Goal: Transaction & Acquisition: Obtain resource

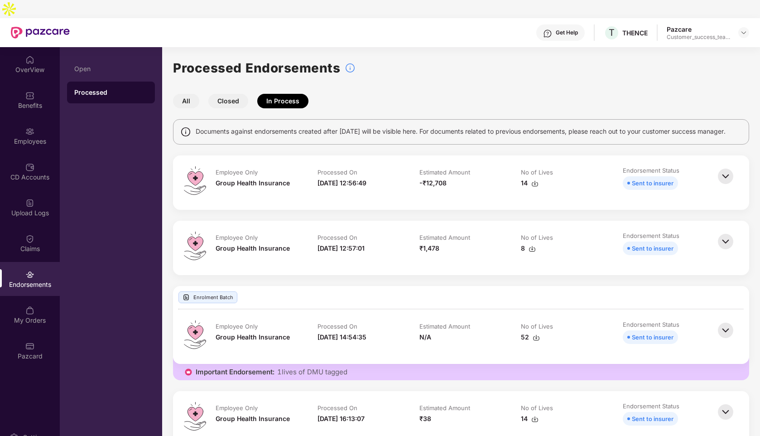
scroll to position [11, 0]
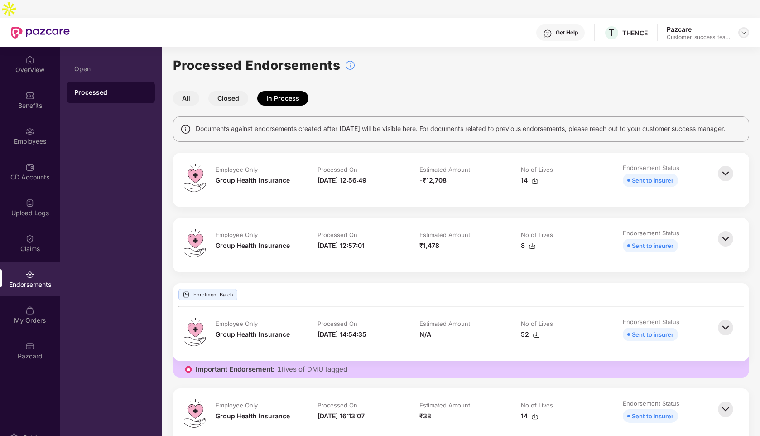
click at [744, 29] on img at bounding box center [743, 32] width 7 height 7
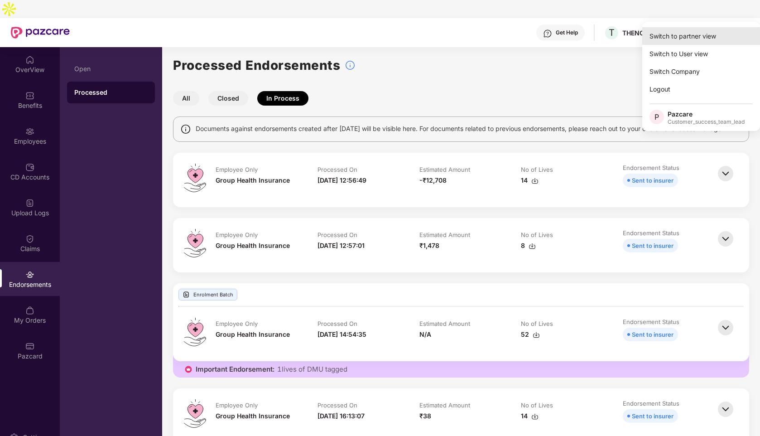
click at [683, 30] on div "Switch to partner view" at bounding box center [701, 36] width 118 height 18
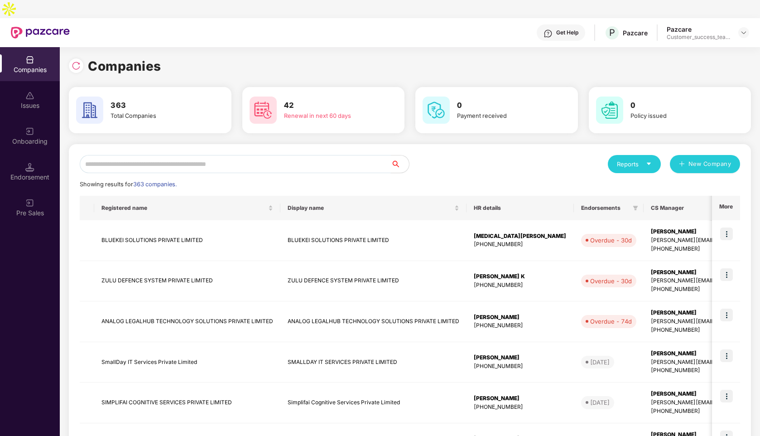
click at [159, 155] on input "text" at bounding box center [235, 164] width 311 height 18
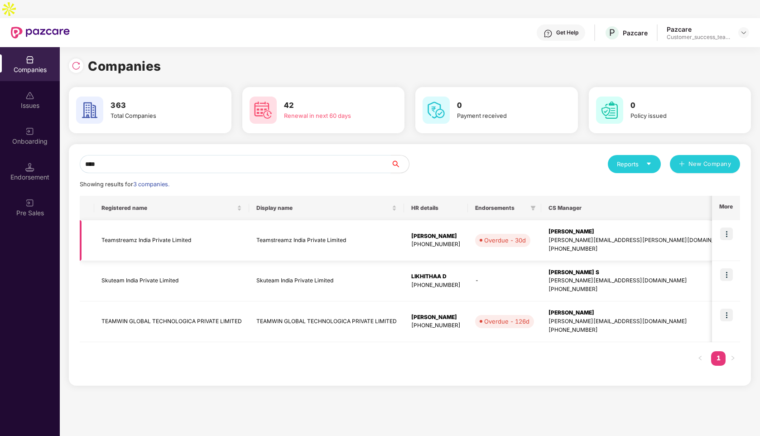
type input "****"
click at [729, 227] on img at bounding box center [726, 233] width 13 height 13
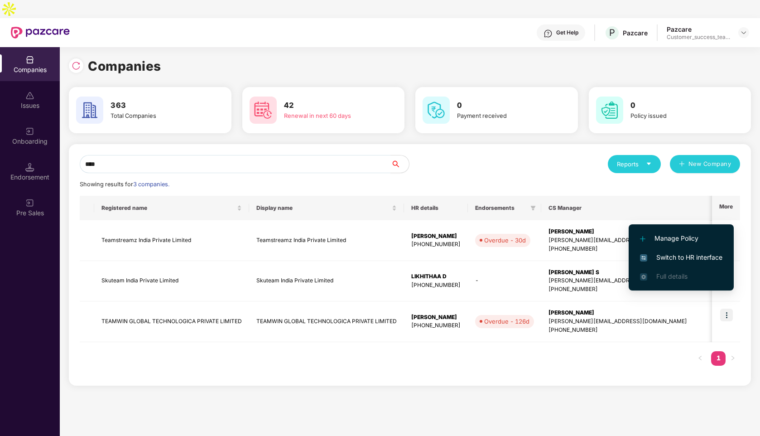
click at [684, 258] on span "Switch to HR interface" at bounding box center [681, 257] width 82 height 10
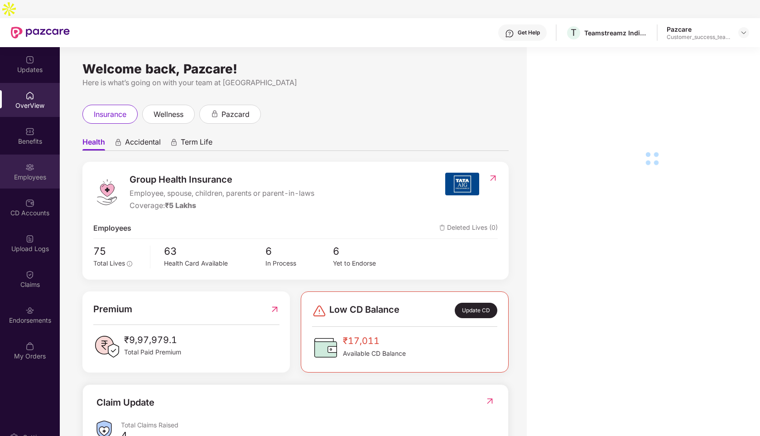
click at [25, 173] on div "Employees" at bounding box center [30, 177] width 60 height 9
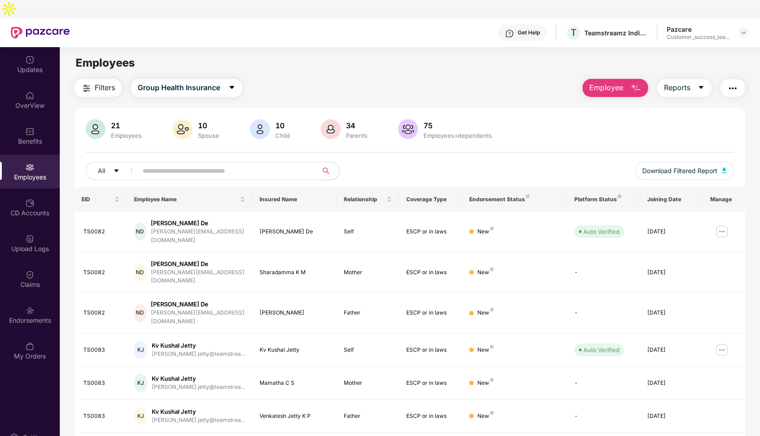
click at [191, 164] on input "text" at bounding box center [224, 171] width 163 height 14
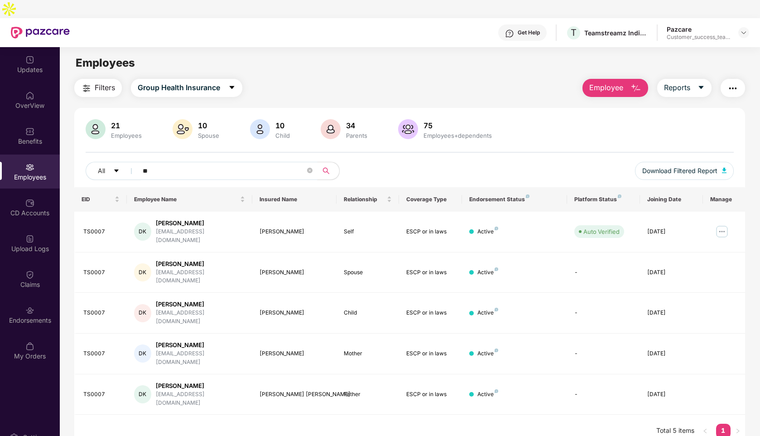
type input "*"
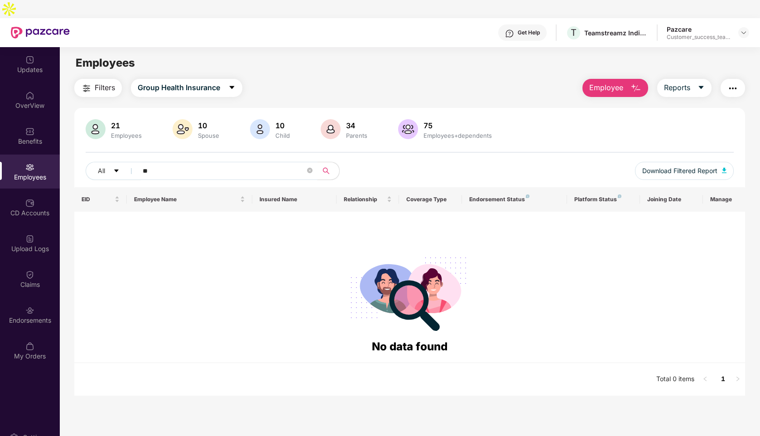
type input "*"
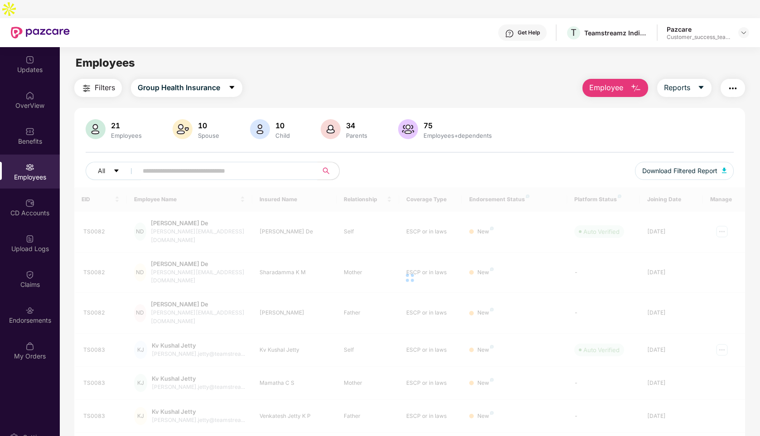
click at [86, 83] on img "button" at bounding box center [86, 88] width 11 height 11
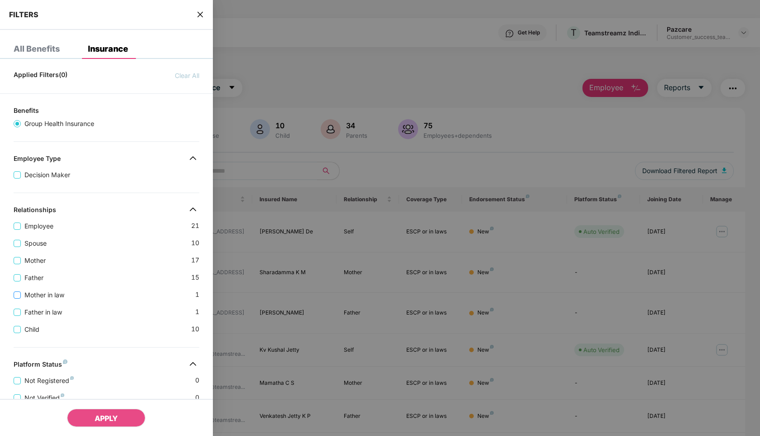
scroll to position [30, 0]
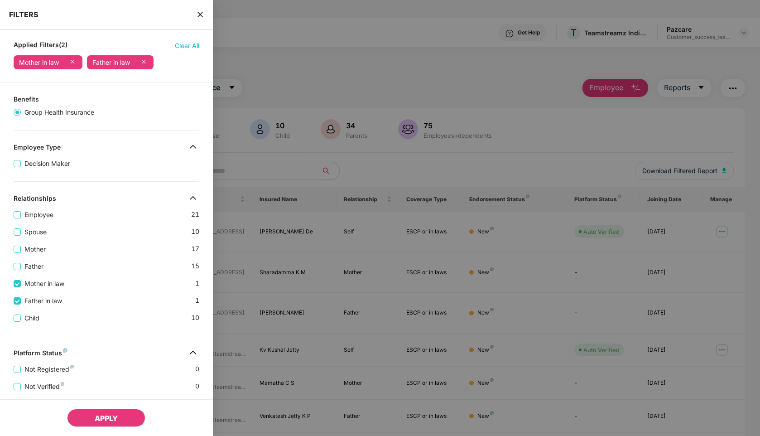
click at [96, 416] on span "APPLY" at bounding box center [106, 418] width 23 height 9
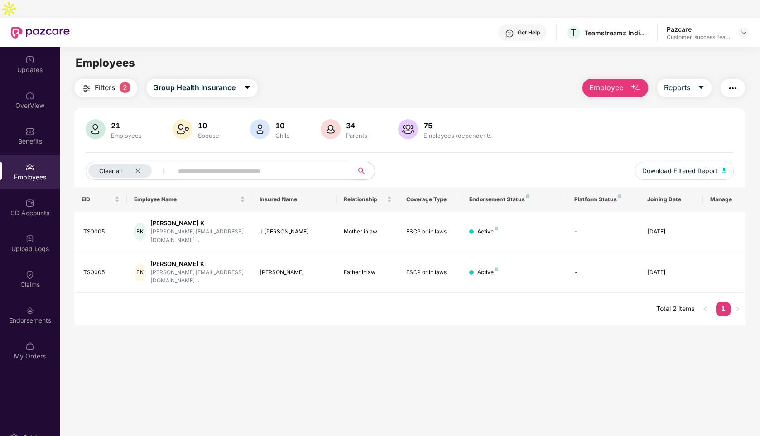
click at [120, 79] on button "Filters 2" at bounding box center [105, 88] width 63 height 18
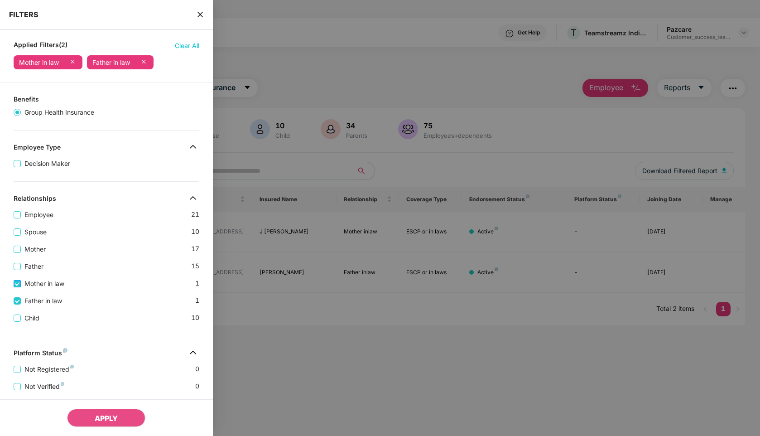
click at [41, 282] on span "Mother in law" at bounding box center [44, 284] width 47 height 10
click at [42, 299] on span "Father in law" at bounding box center [43, 301] width 45 height 10
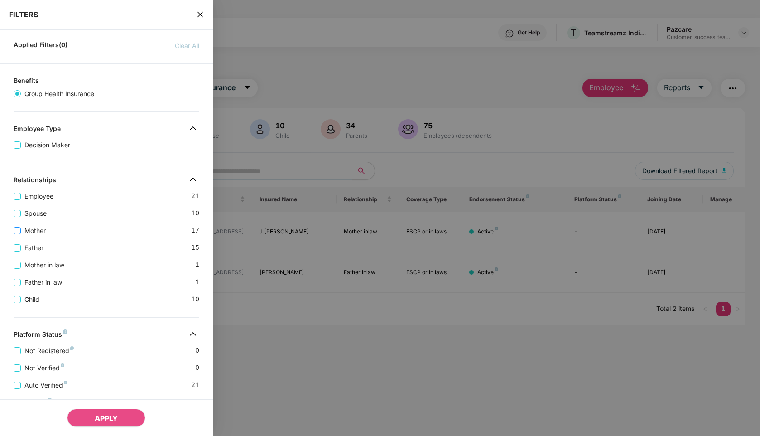
click at [34, 232] on span "Mother" at bounding box center [35, 231] width 29 height 10
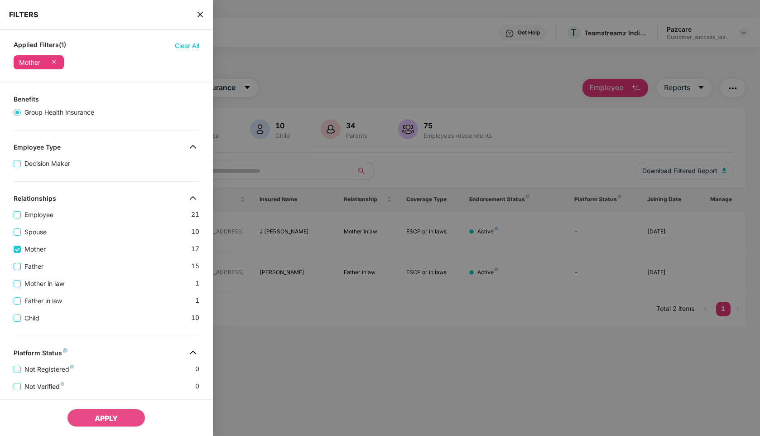
click at [30, 264] on span "Father" at bounding box center [34, 266] width 26 height 10
click at [38, 285] on span "Mother in law" at bounding box center [44, 284] width 47 height 10
click at [41, 299] on span "Father in law" at bounding box center [43, 301] width 45 height 10
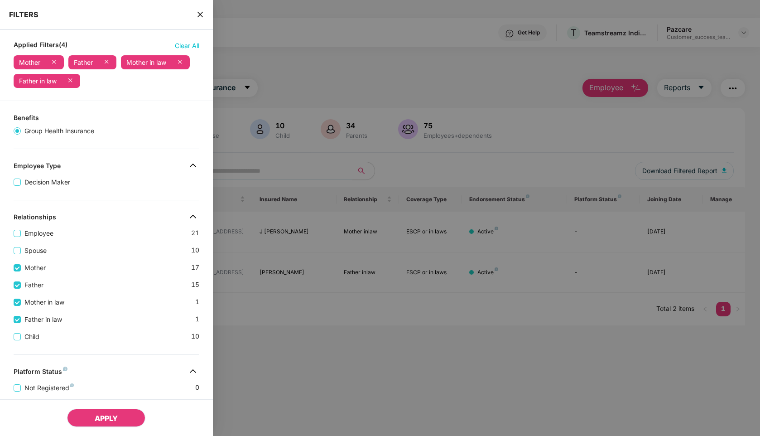
click at [104, 423] on button "APPLY" at bounding box center [106, 418] width 78 height 18
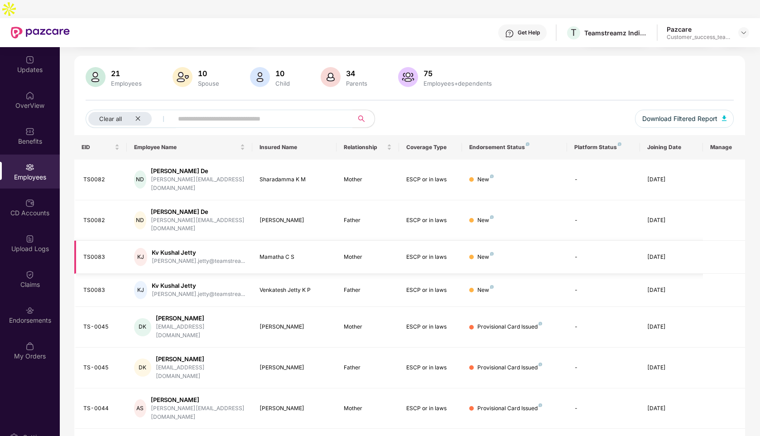
scroll to position [0, 0]
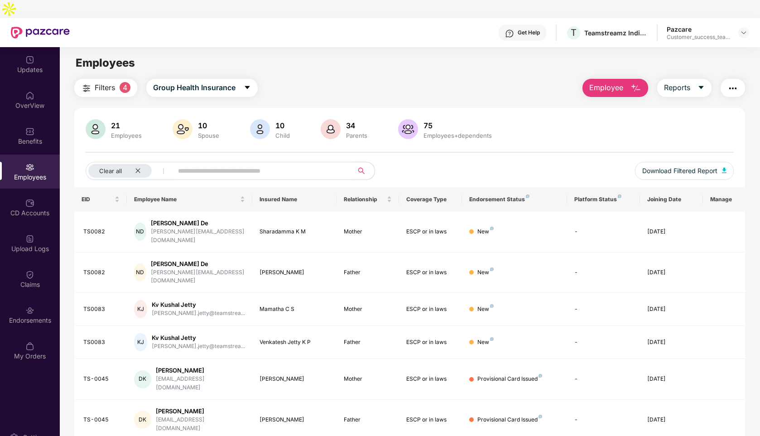
click at [208, 164] on input "text" at bounding box center [259, 171] width 163 height 14
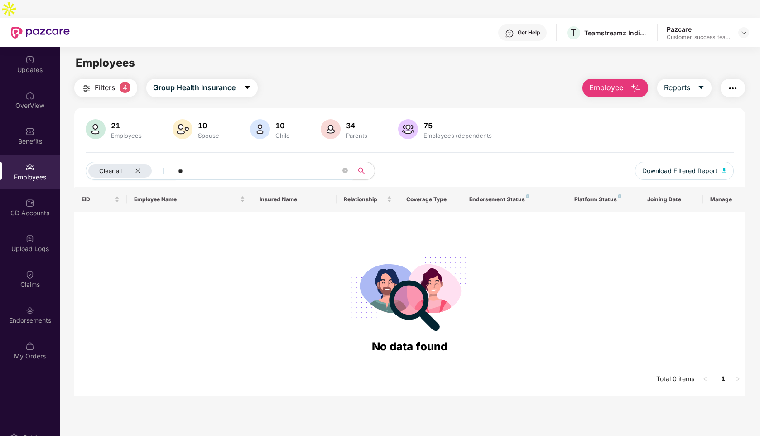
type input "*"
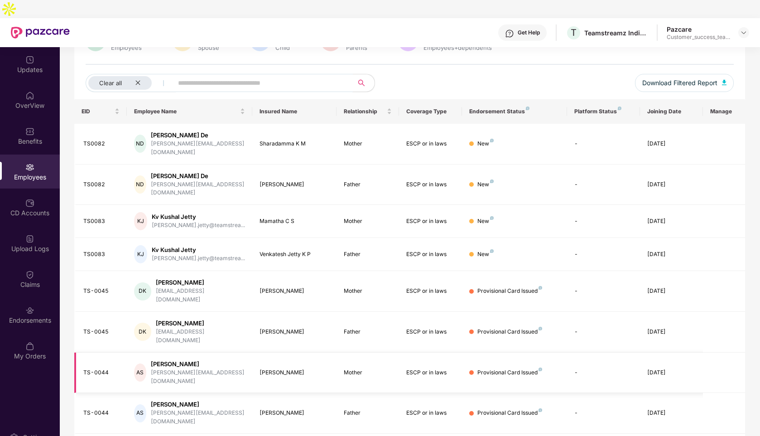
scroll to position [88, 0]
click at [181, 359] on div "[PERSON_NAME]" at bounding box center [198, 363] width 94 height 9
click at [120, 352] on td "TS-0044" at bounding box center [100, 372] width 53 height 41
click at [687, 368] on div "[DATE]" at bounding box center [671, 372] width 48 height 9
click at [179, 359] on div "[PERSON_NAME]" at bounding box center [198, 363] width 94 height 9
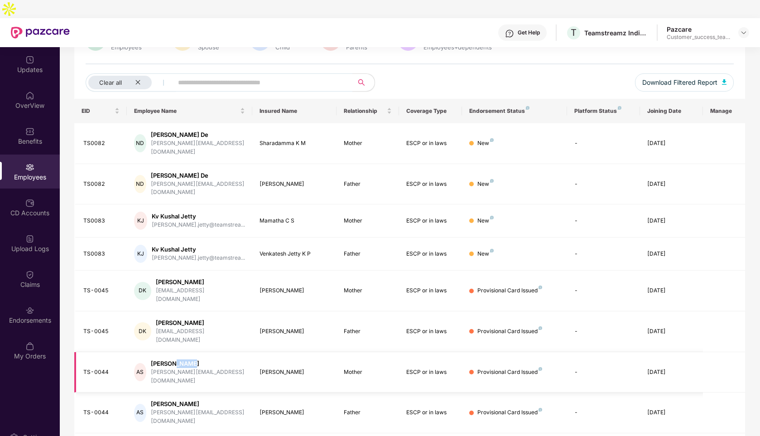
click at [179, 359] on div "[PERSON_NAME]" at bounding box center [198, 363] width 94 height 9
click at [139, 76] on div "Clear all" at bounding box center [119, 83] width 63 height 14
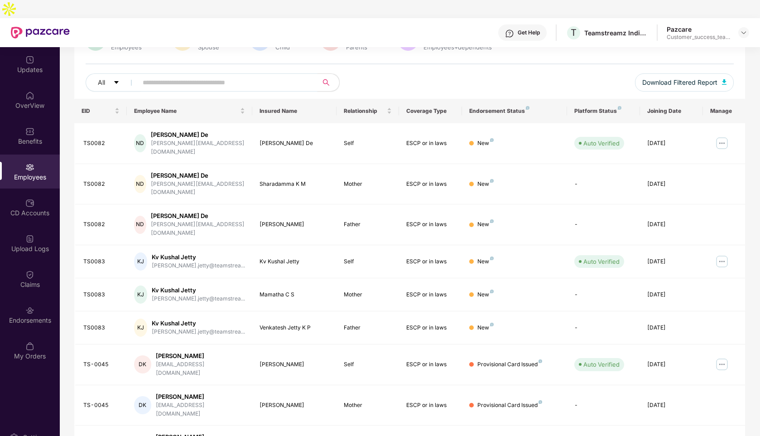
click at [168, 76] on input "text" at bounding box center [224, 83] width 163 height 14
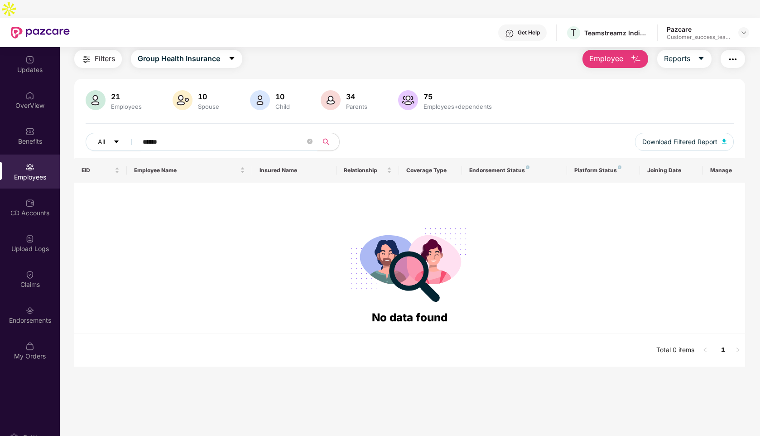
scroll to position [29, 0]
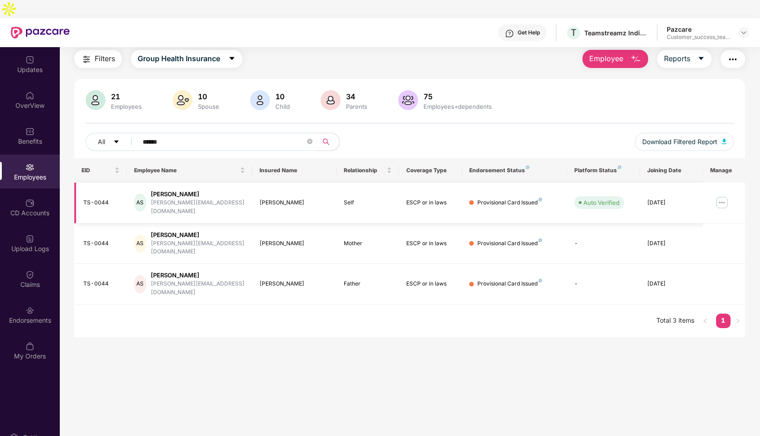
type input "******"
click at [724, 195] on img at bounding box center [722, 202] width 14 height 14
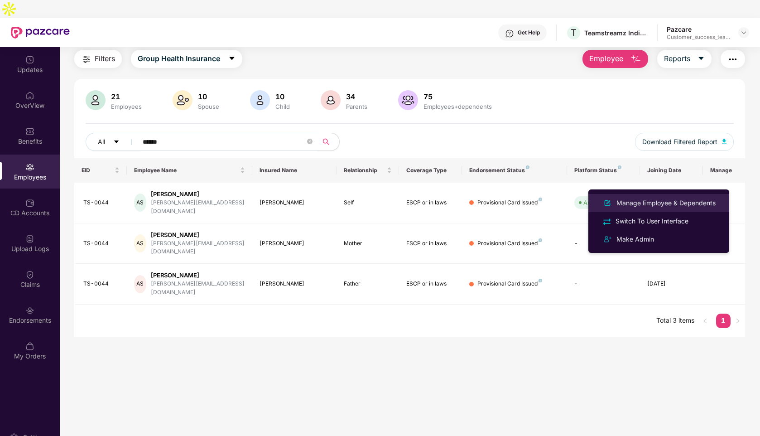
click at [657, 206] on div "Manage Employee & Dependents" at bounding box center [666, 203] width 103 height 10
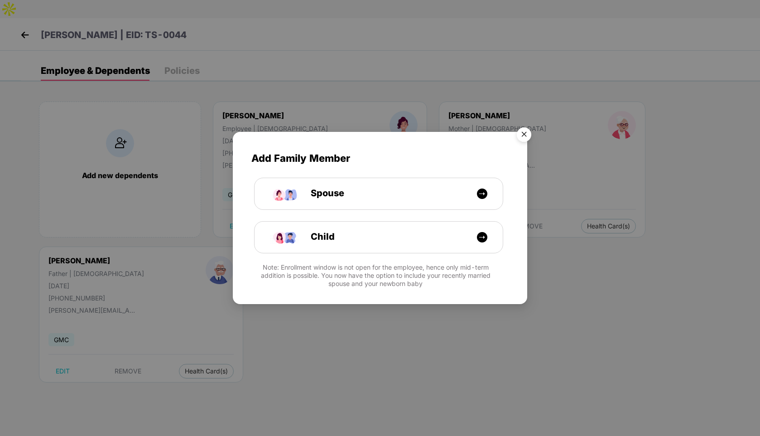
click at [523, 137] on img "Close" at bounding box center [524, 135] width 25 height 25
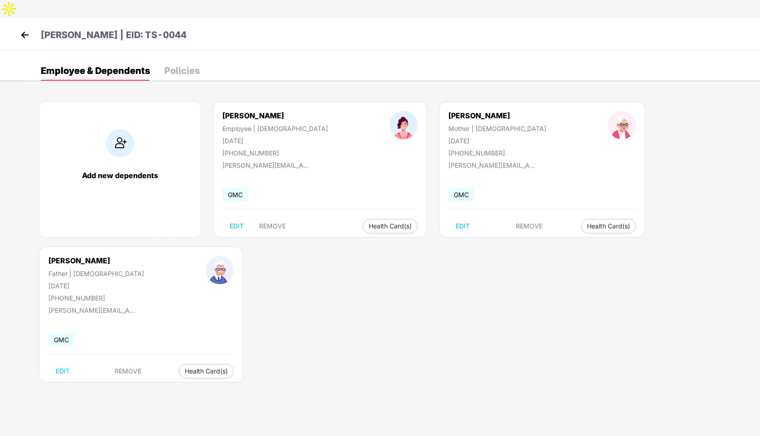
click at [24, 28] on img at bounding box center [25, 35] width 14 height 14
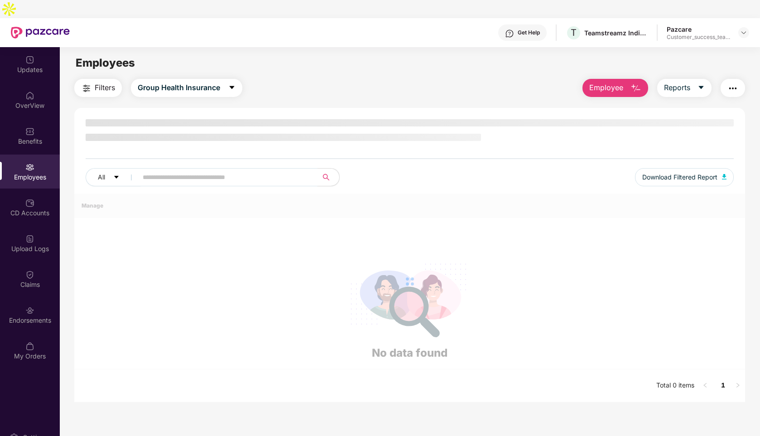
click at [208, 170] on input "text" at bounding box center [224, 177] width 163 height 14
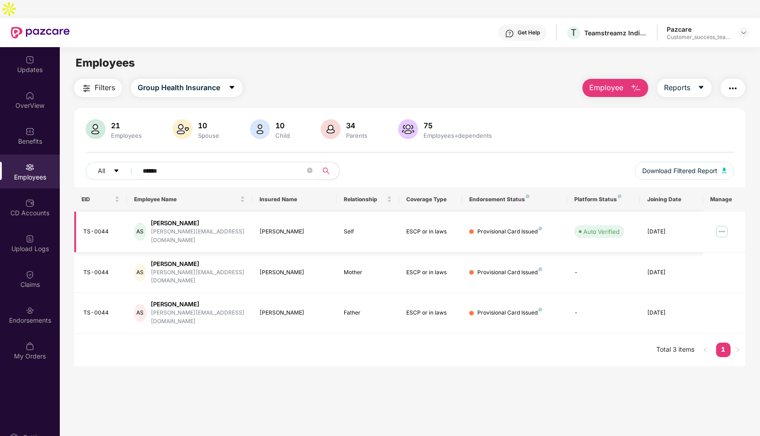
type input "******"
click at [721, 224] on img at bounding box center [722, 231] width 14 height 14
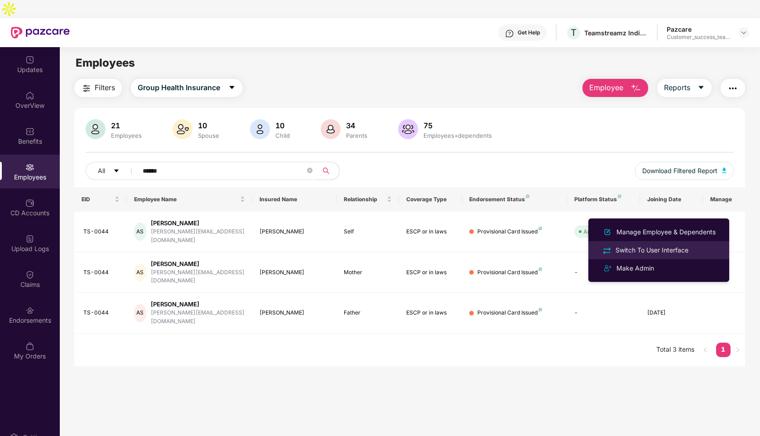
click at [633, 253] on div "Switch To User Interface" at bounding box center [652, 250] width 77 height 10
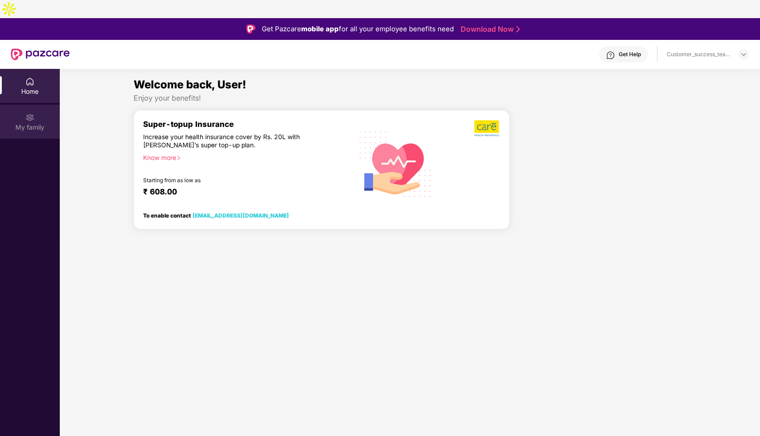
click at [38, 123] on div "My family" at bounding box center [30, 127] width 60 height 9
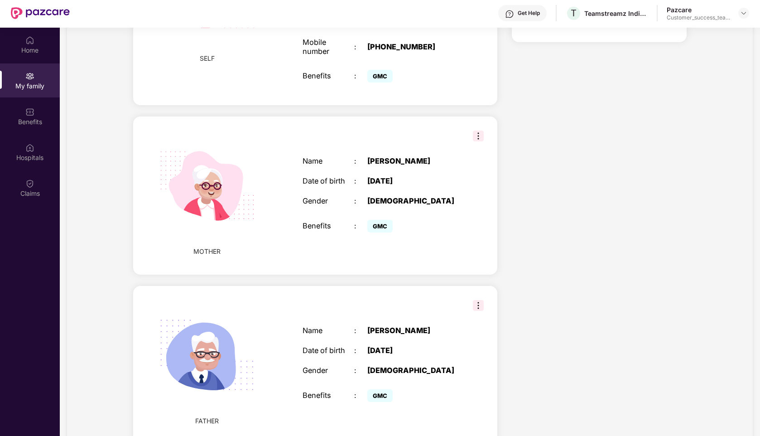
scroll to position [17, 0]
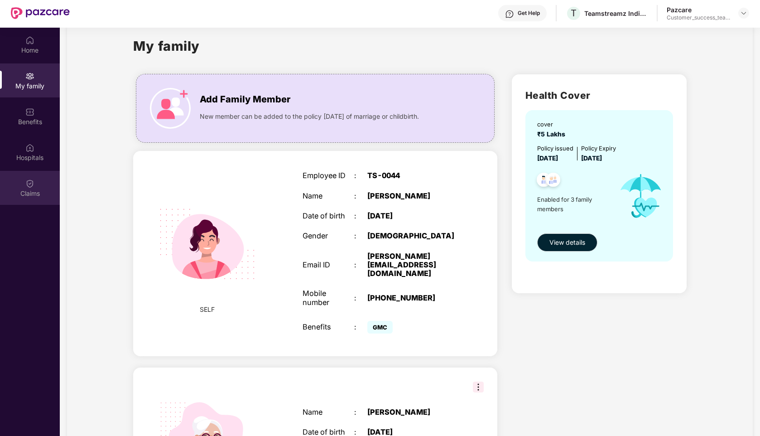
click at [26, 189] on div "Claims" at bounding box center [30, 193] width 60 height 9
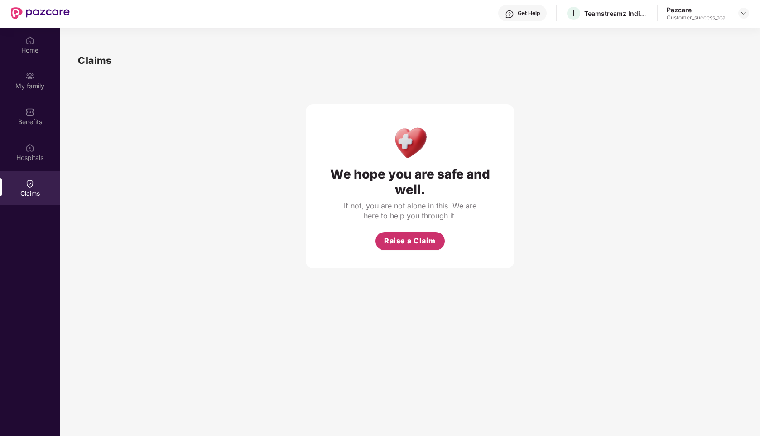
click at [402, 232] on button "Raise a Claim" at bounding box center [410, 241] width 69 height 18
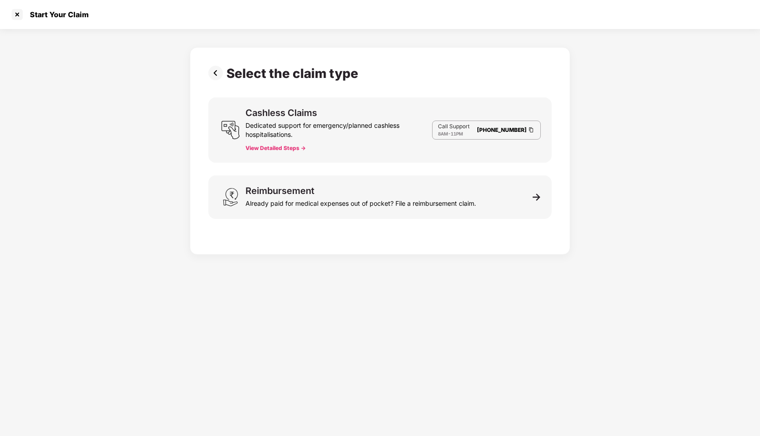
scroll to position [12, 0]
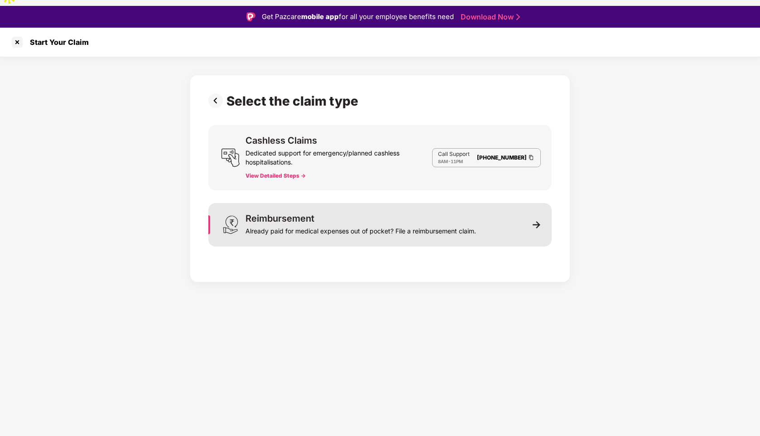
click at [368, 214] on div "Reimbursement Already paid for medical expenses out of pocket? File a reimburse…" at bounding box center [361, 225] width 231 height 22
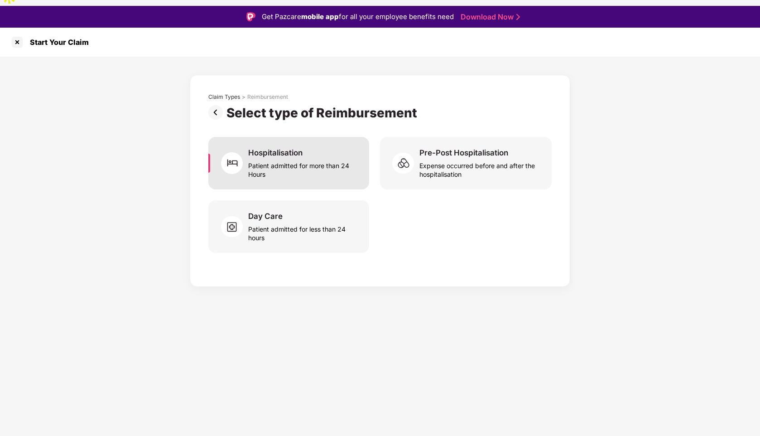
click at [294, 158] on div "Patient admitted for more than 24 Hours" at bounding box center [303, 168] width 110 height 21
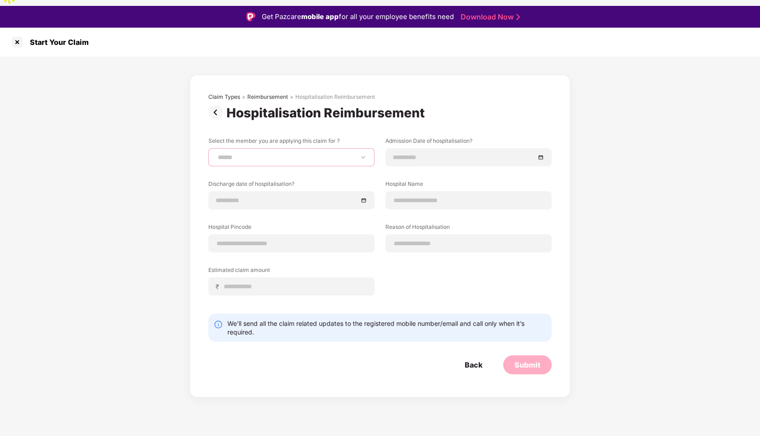
click at [282, 154] on select "**********" at bounding box center [291, 157] width 151 height 7
select select "**********"
click at [216, 154] on select "**********" at bounding box center [291, 157] width 151 height 7
click at [246, 195] on input at bounding box center [287, 200] width 142 height 10
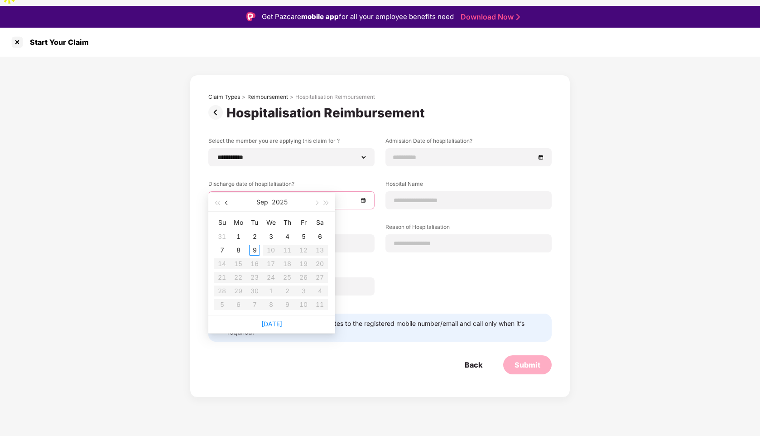
click at [228, 207] on button "button" at bounding box center [227, 202] width 10 height 18
type input "**********"
click at [289, 292] on div "28" at bounding box center [287, 290] width 11 height 11
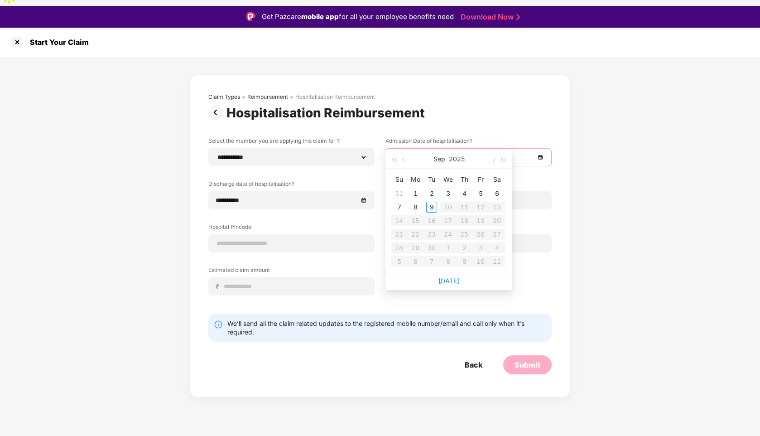
click at [408, 152] on input at bounding box center [464, 157] width 142 height 10
type input "**********"
click at [405, 161] on button "button" at bounding box center [404, 159] width 10 height 18
type input "**********"
click at [448, 245] on div "27" at bounding box center [448, 247] width 11 height 11
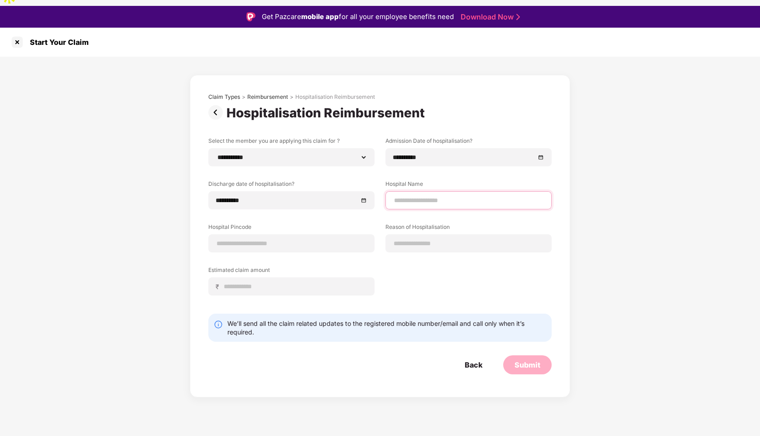
click at [405, 196] on input at bounding box center [468, 201] width 151 height 10
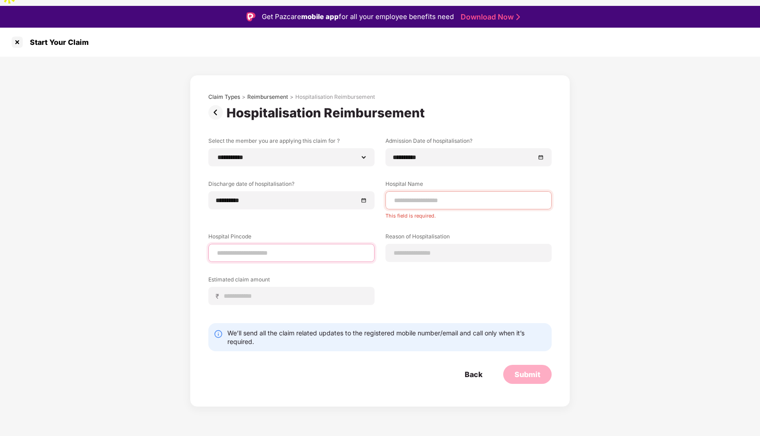
click at [263, 248] on input at bounding box center [291, 253] width 151 height 10
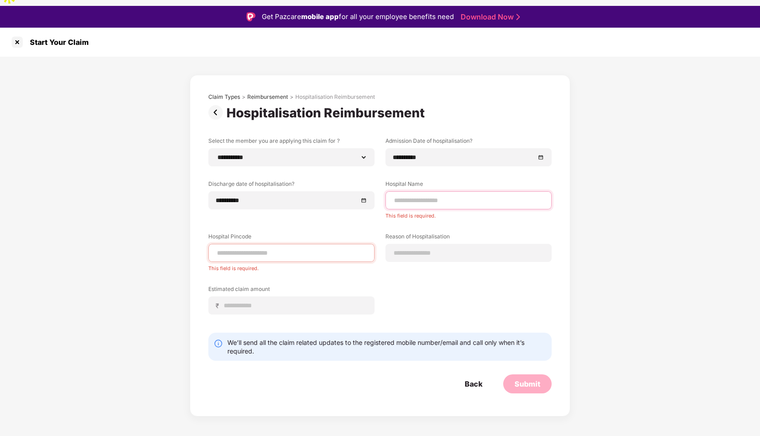
click at [410, 196] on input at bounding box center [468, 201] width 151 height 10
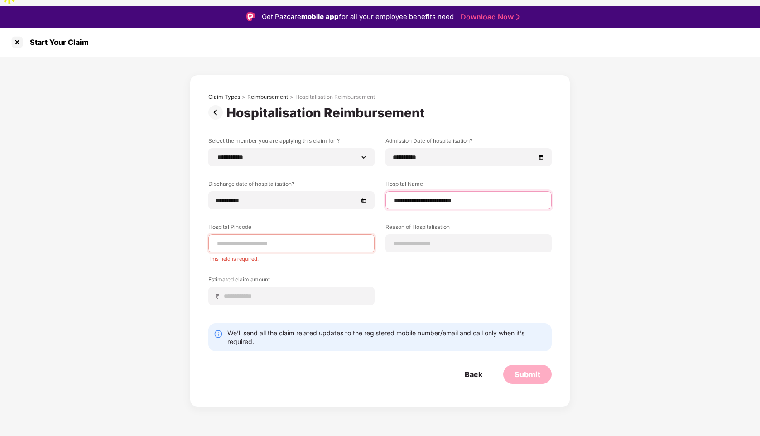
click at [467, 196] on input "**********" at bounding box center [468, 201] width 151 height 10
type input "**********"
click at [273, 239] on input at bounding box center [291, 244] width 151 height 10
type input "******"
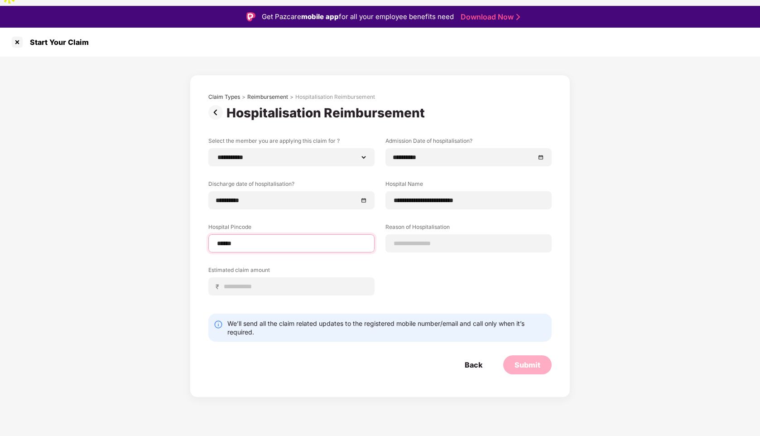
select select "**********"
select select "******"
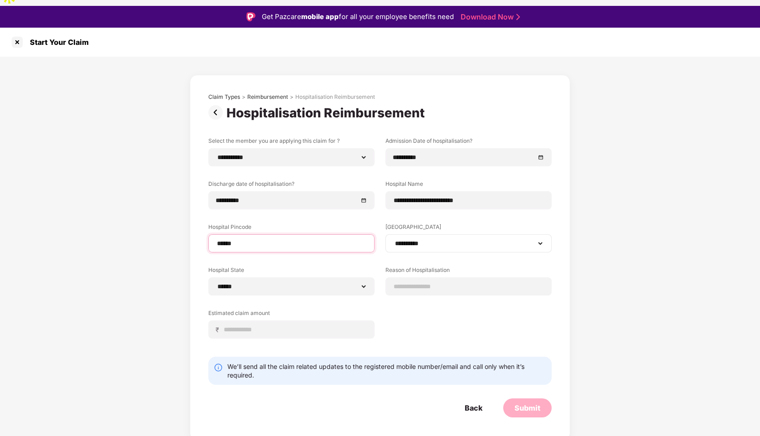
type input "******"
click at [404, 240] on select "**********" at bounding box center [468, 243] width 151 height 7
click at [425, 282] on input at bounding box center [468, 287] width 151 height 10
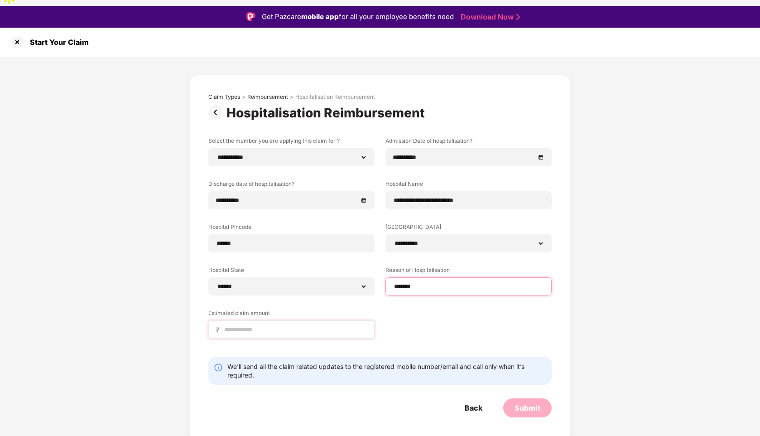
type input "*******"
click at [244, 325] on input at bounding box center [295, 330] width 144 height 10
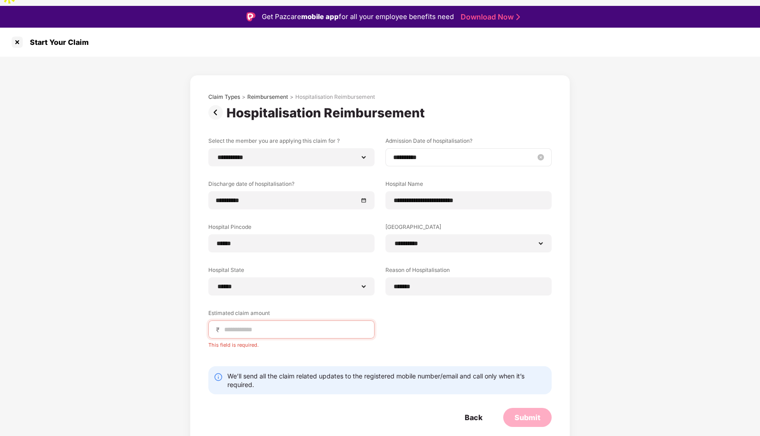
click at [410, 152] on input "**********" at bounding box center [464, 157] width 142 height 10
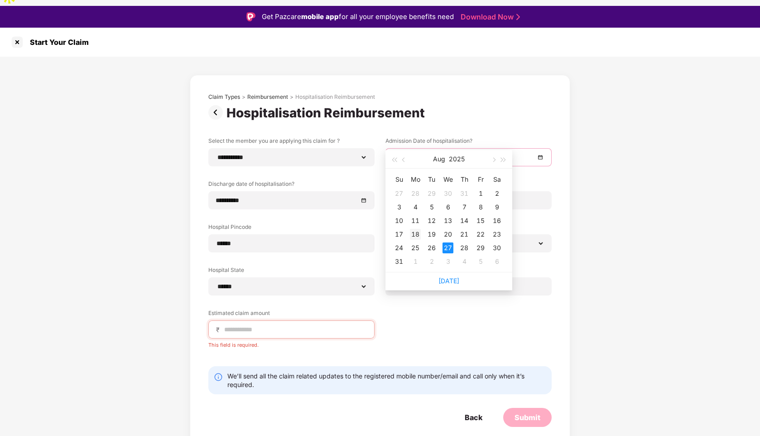
type input "**********"
click at [417, 233] on div "18" at bounding box center [415, 234] width 11 height 11
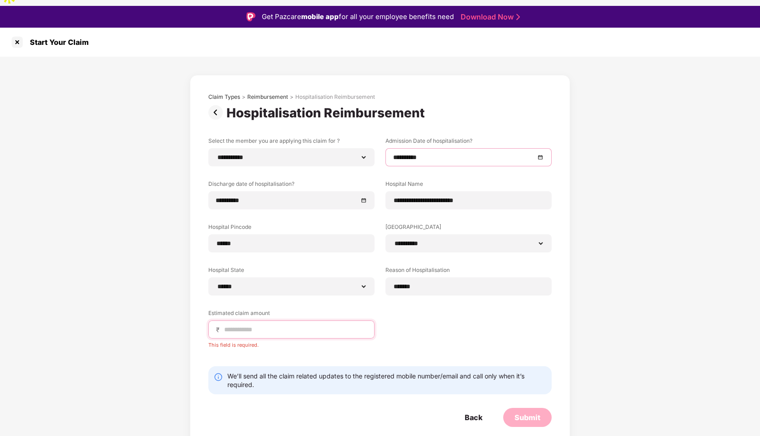
click at [246, 325] on input at bounding box center [295, 330] width 144 height 10
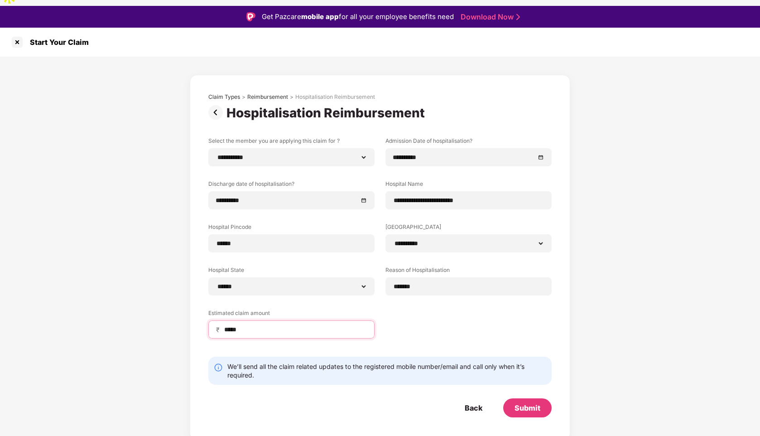
type input "*****"
click at [521, 403] on div "Submit" at bounding box center [528, 408] width 26 height 10
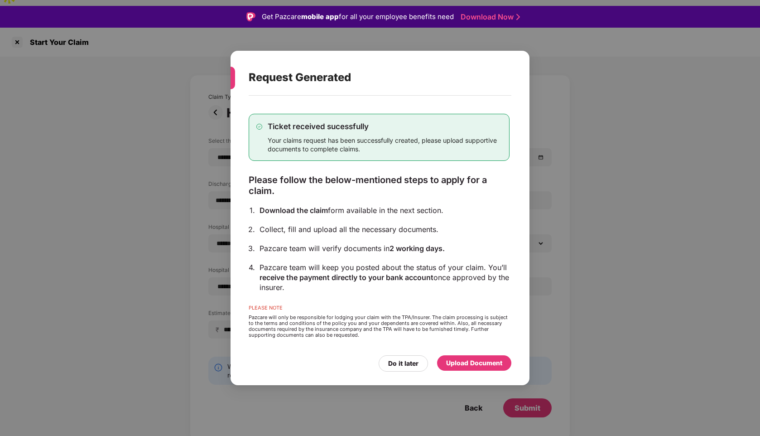
click at [463, 359] on div "Upload Document" at bounding box center [474, 363] width 56 height 10
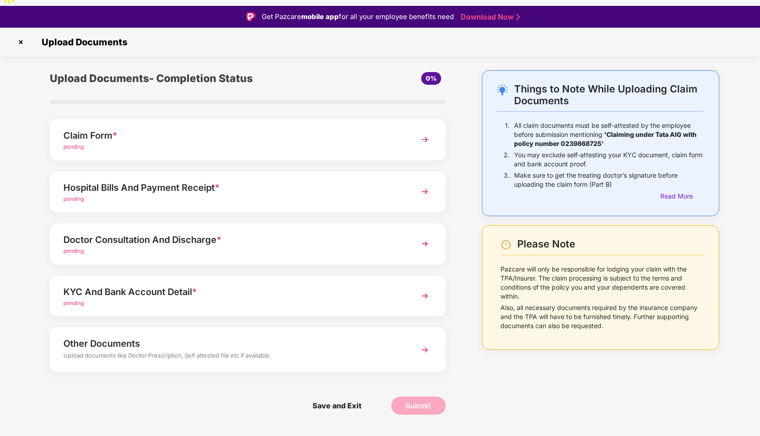
click at [415, 126] on div "Claim Form * pending" at bounding box center [248, 139] width 396 height 41
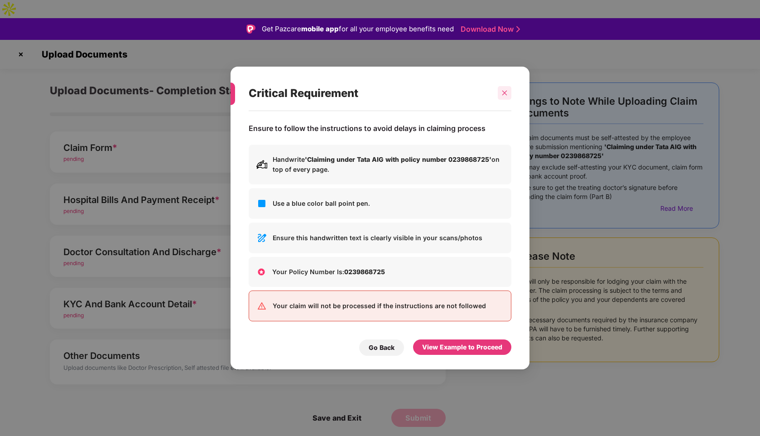
click at [501, 95] on div at bounding box center [505, 93] width 14 height 14
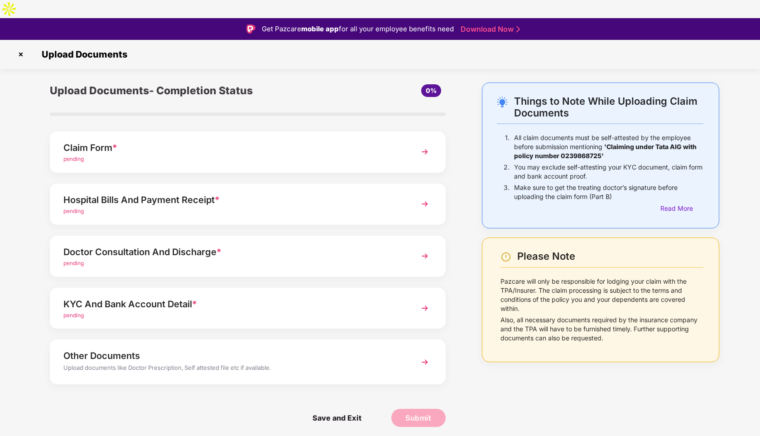
click at [366, 140] on div "Claim Form *" at bounding box center [232, 147] width 338 height 14
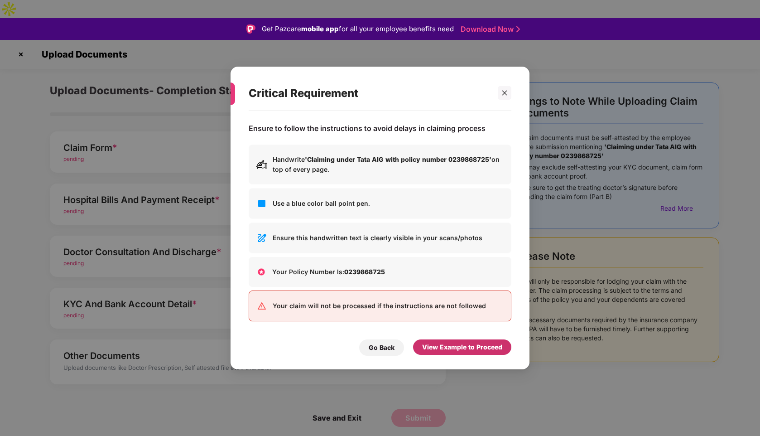
click at [443, 345] on div "View Example to Proceed" at bounding box center [462, 347] width 80 height 10
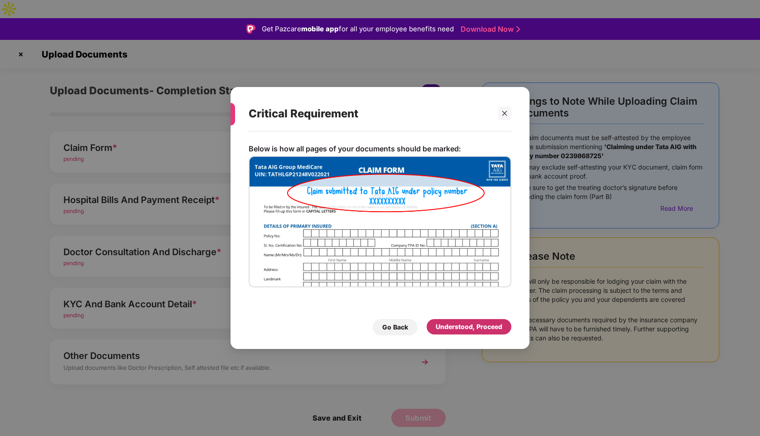
click at [446, 324] on div "Understood, Proceed" at bounding box center [469, 327] width 67 height 10
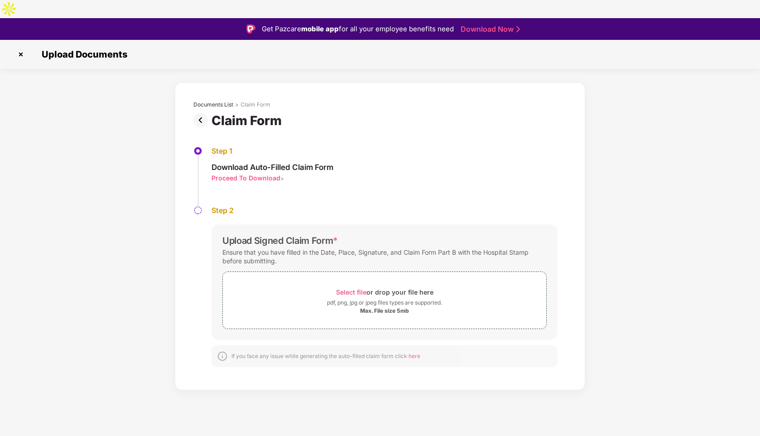
click at [255, 174] on div "Proceed To Download" at bounding box center [246, 178] width 69 height 9
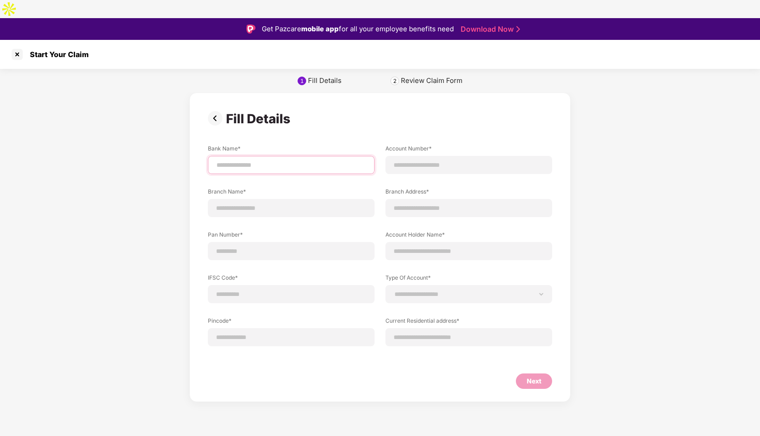
click at [274, 160] on input at bounding box center [291, 165] width 151 height 10
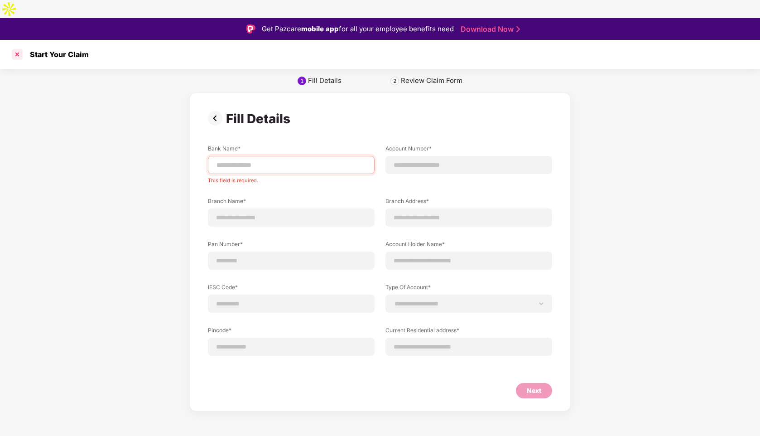
click at [21, 47] on div at bounding box center [17, 54] width 14 height 14
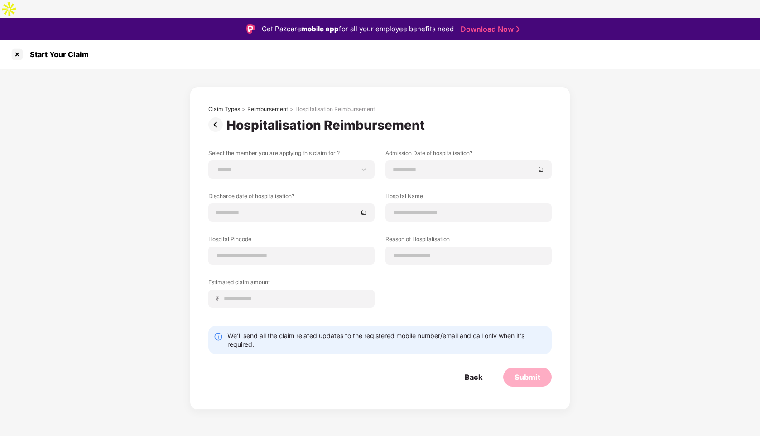
scroll to position [12, 0]
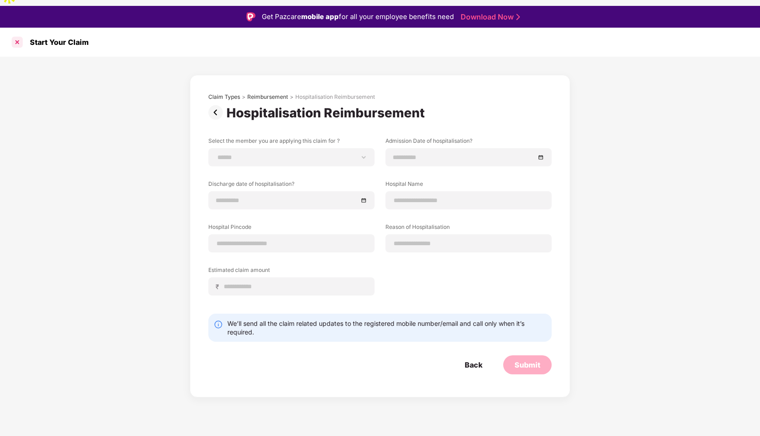
click at [19, 35] on div at bounding box center [17, 42] width 14 height 14
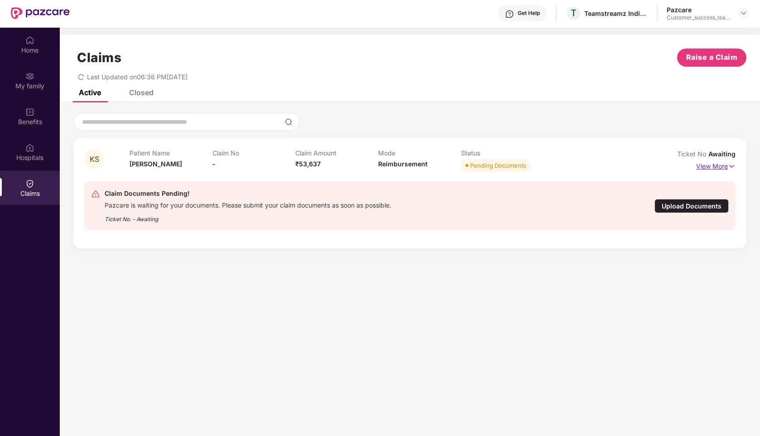
click at [712, 159] on p "View More" at bounding box center [715, 165] width 39 height 12
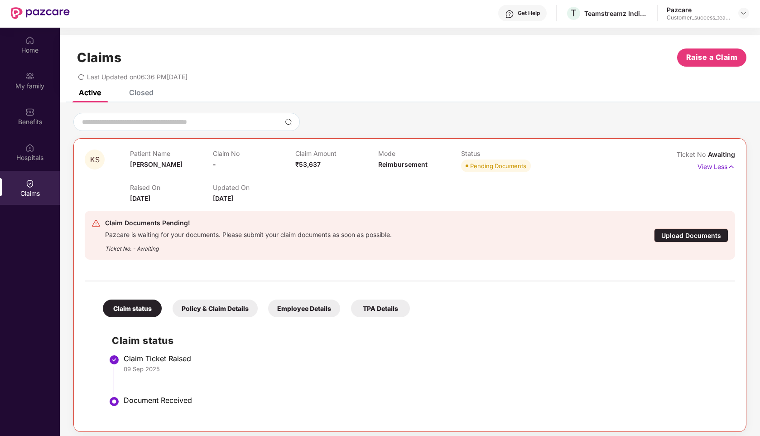
click at [682, 228] on div "Upload Documents" at bounding box center [691, 235] width 74 height 14
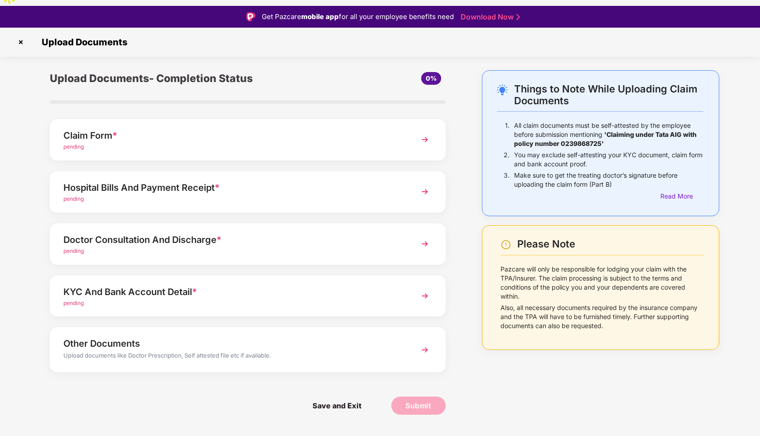
click at [356, 285] on div "KYC And Bank Account Detail *" at bounding box center [232, 292] width 338 height 14
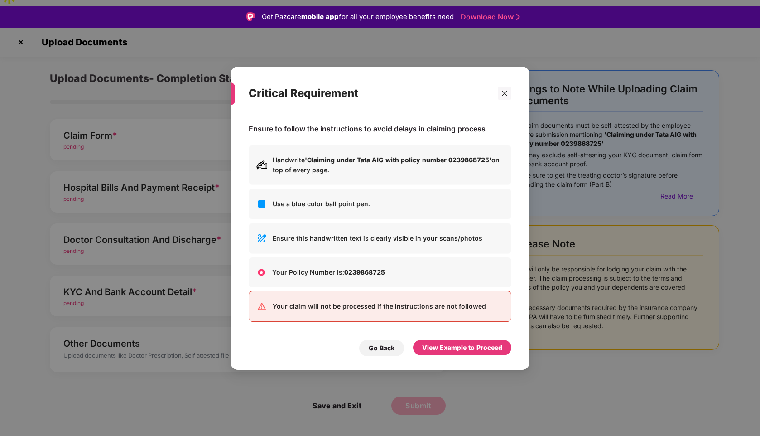
scroll to position [0, 0]
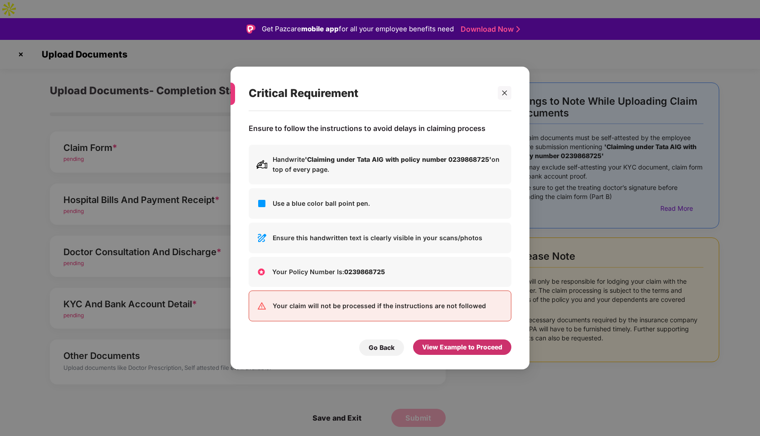
click at [443, 344] on div "View Example to Proceed" at bounding box center [462, 347] width 80 height 10
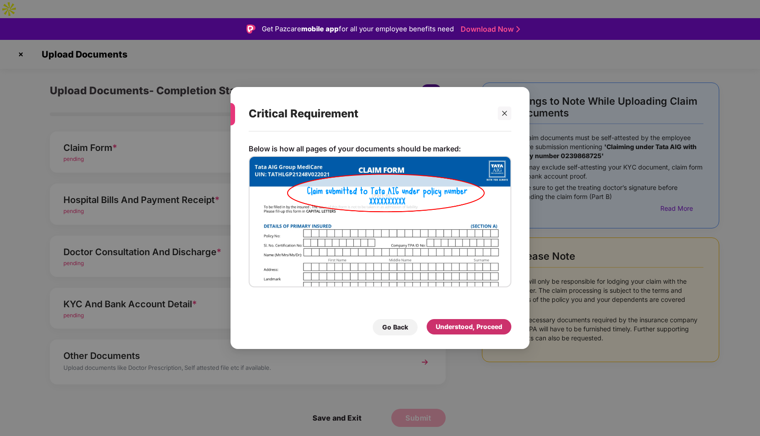
click at [466, 332] on div "Understood, Proceed" at bounding box center [469, 327] width 67 height 10
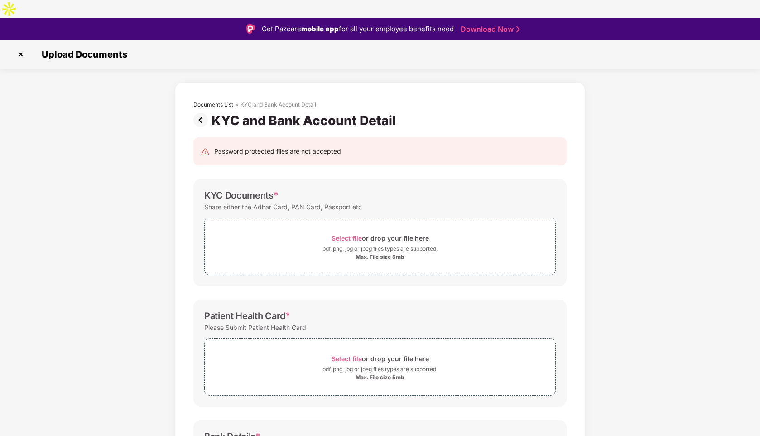
click at [24, 47] on img at bounding box center [21, 54] width 14 height 14
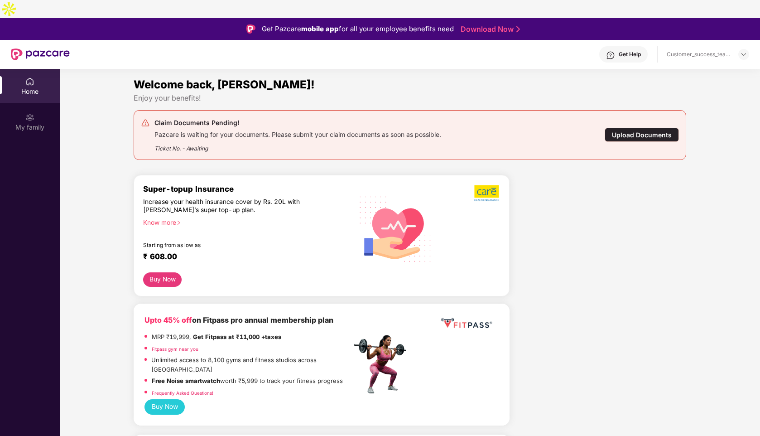
click at [657, 128] on div "Upload Documents" at bounding box center [642, 135] width 74 height 14
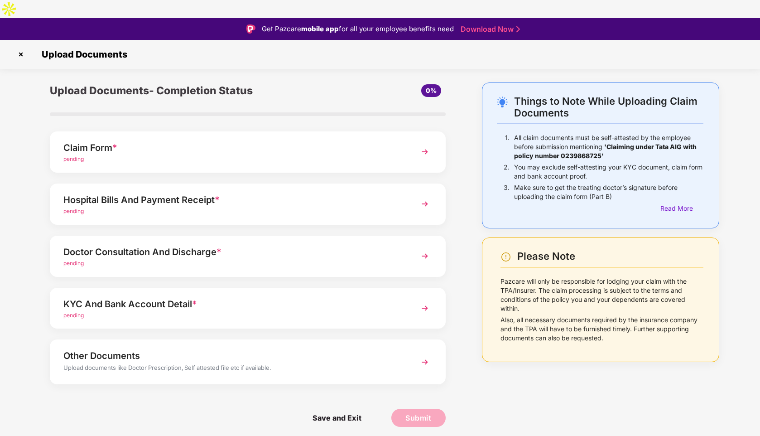
click at [25, 47] on img at bounding box center [21, 54] width 14 height 14
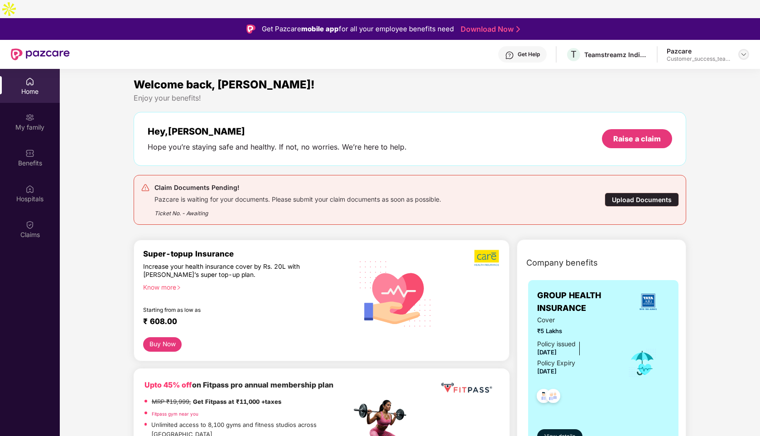
click at [746, 49] on div at bounding box center [744, 54] width 11 height 11
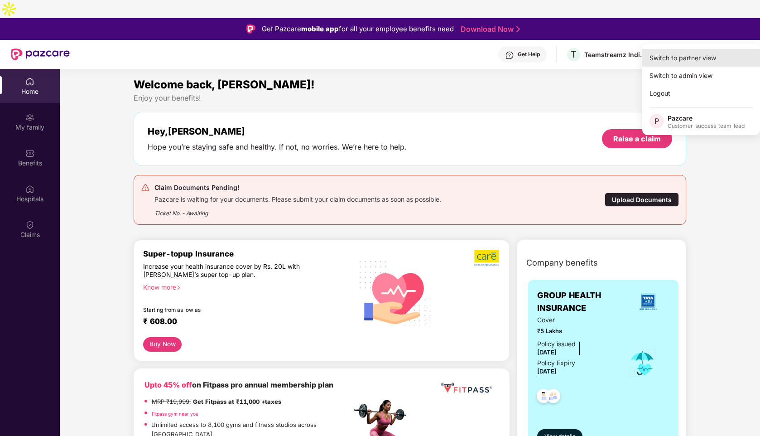
click at [706, 53] on div "Switch to partner view" at bounding box center [701, 58] width 118 height 18
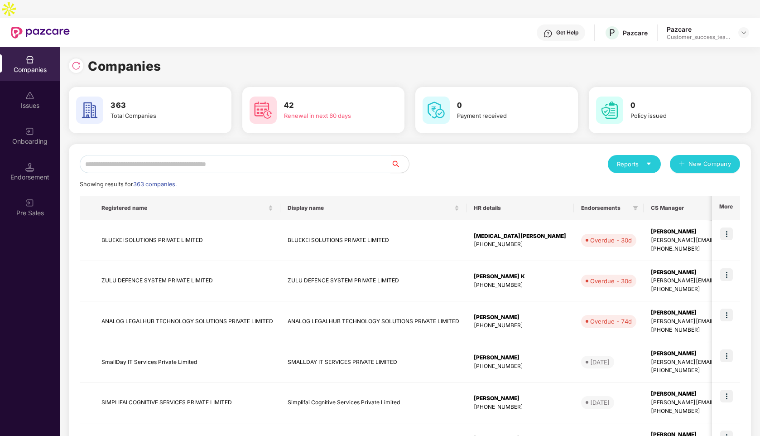
click at [248, 155] on input "text" at bounding box center [235, 164] width 311 height 18
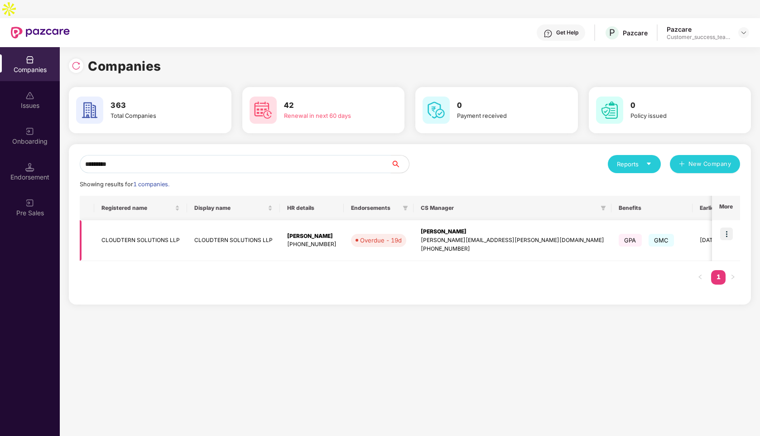
type input "*********"
click at [724, 227] on img at bounding box center [726, 233] width 13 height 13
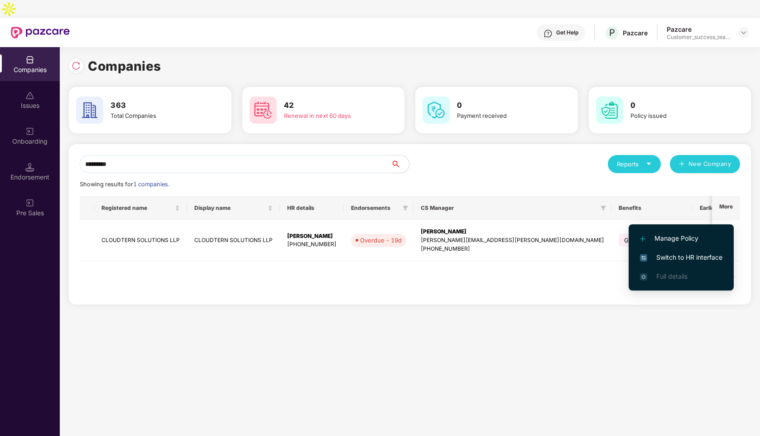
click at [679, 256] on span "Switch to HR interface" at bounding box center [681, 257] width 82 height 10
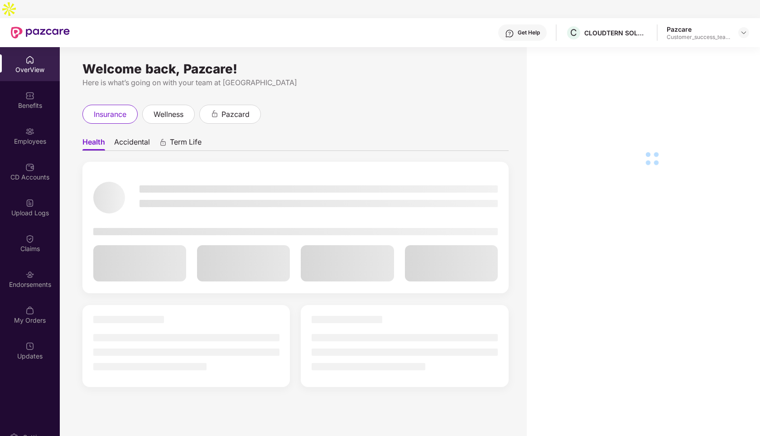
click at [36, 137] on div "Employees" at bounding box center [30, 141] width 60 height 9
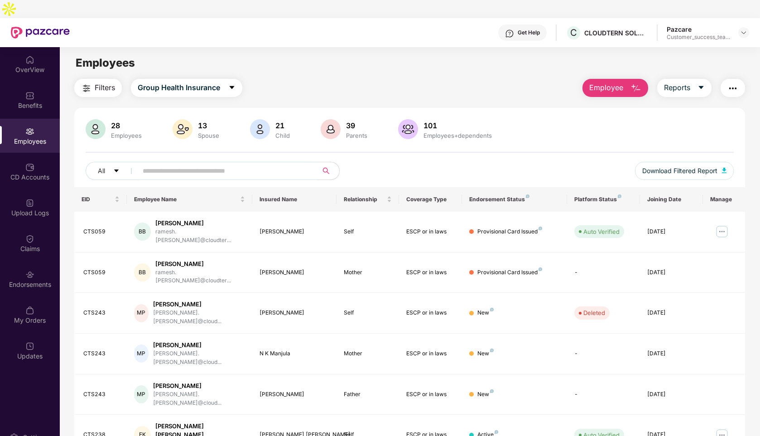
click at [199, 162] on span at bounding box center [225, 171] width 186 height 18
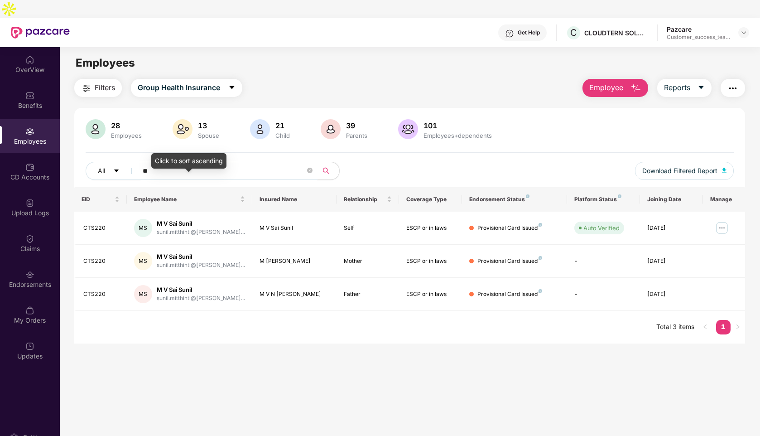
type input "*"
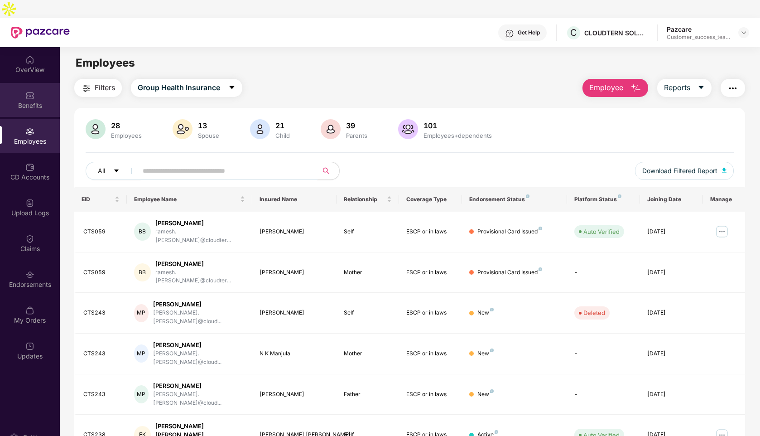
click at [33, 101] on div "Benefits" at bounding box center [30, 105] width 60 height 9
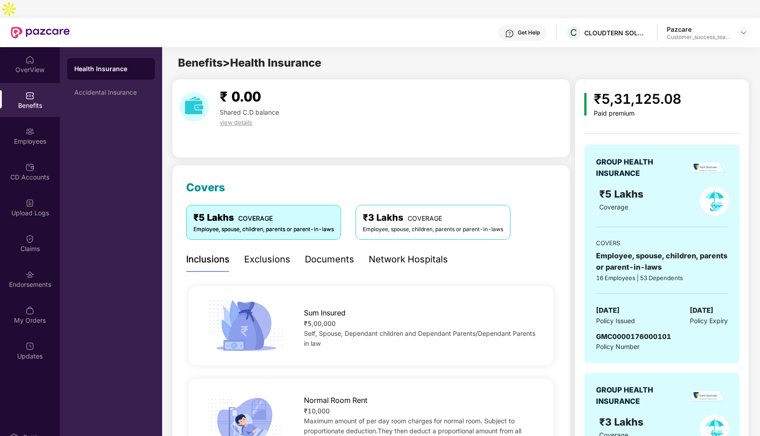
click at [382, 252] on div "Network Hospitals" at bounding box center [408, 259] width 79 height 14
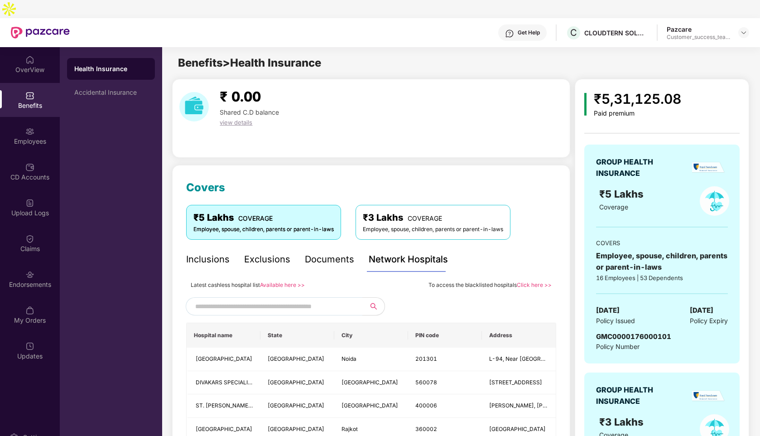
click at [281, 281] on link "Available here >>" at bounding box center [282, 284] width 45 height 7
